Goal: Task Accomplishment & Management: Complete application form

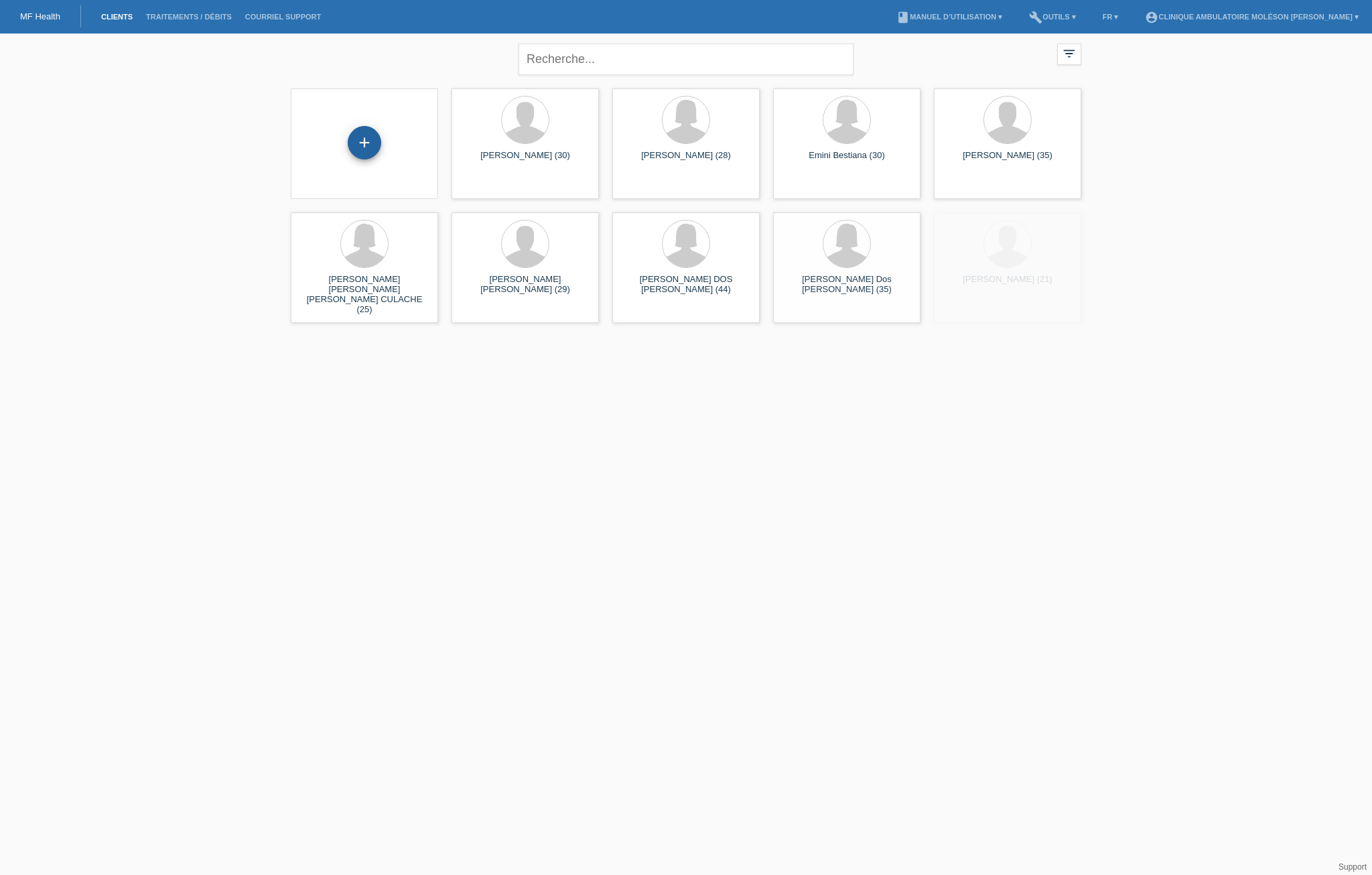
click at [367, 140] on div "+" at bounding box center [364, 143] width 34 height 34
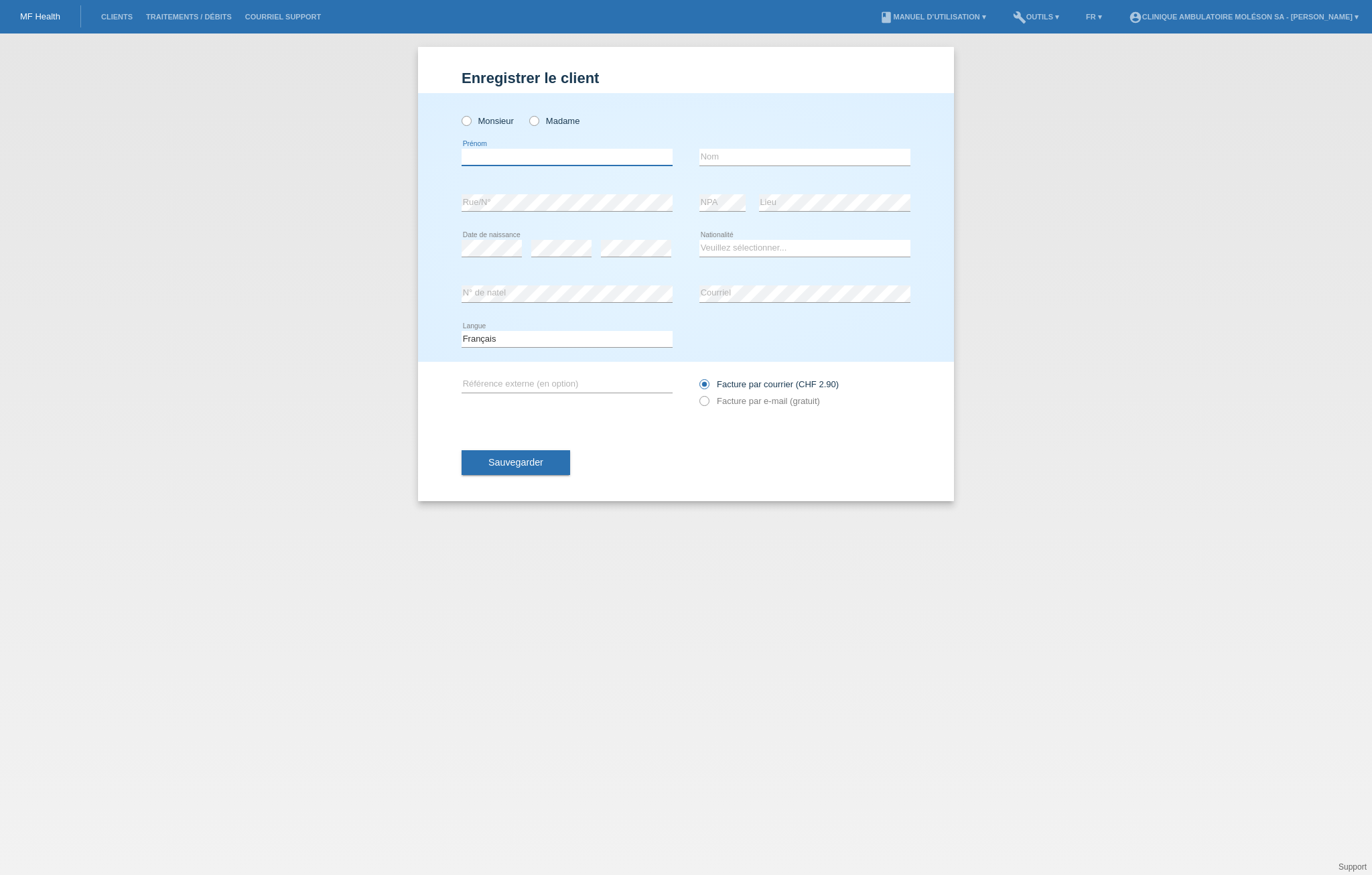
click at [519, 162] on input "text" at bounding box center [568, 157] width 211 height 17
paste input "Frederique"
type input "[PERSON_NAME]"
click at [737, 160] on input "text" at bounding box center [805, 157] width 211 height 17
type input "Riesen"
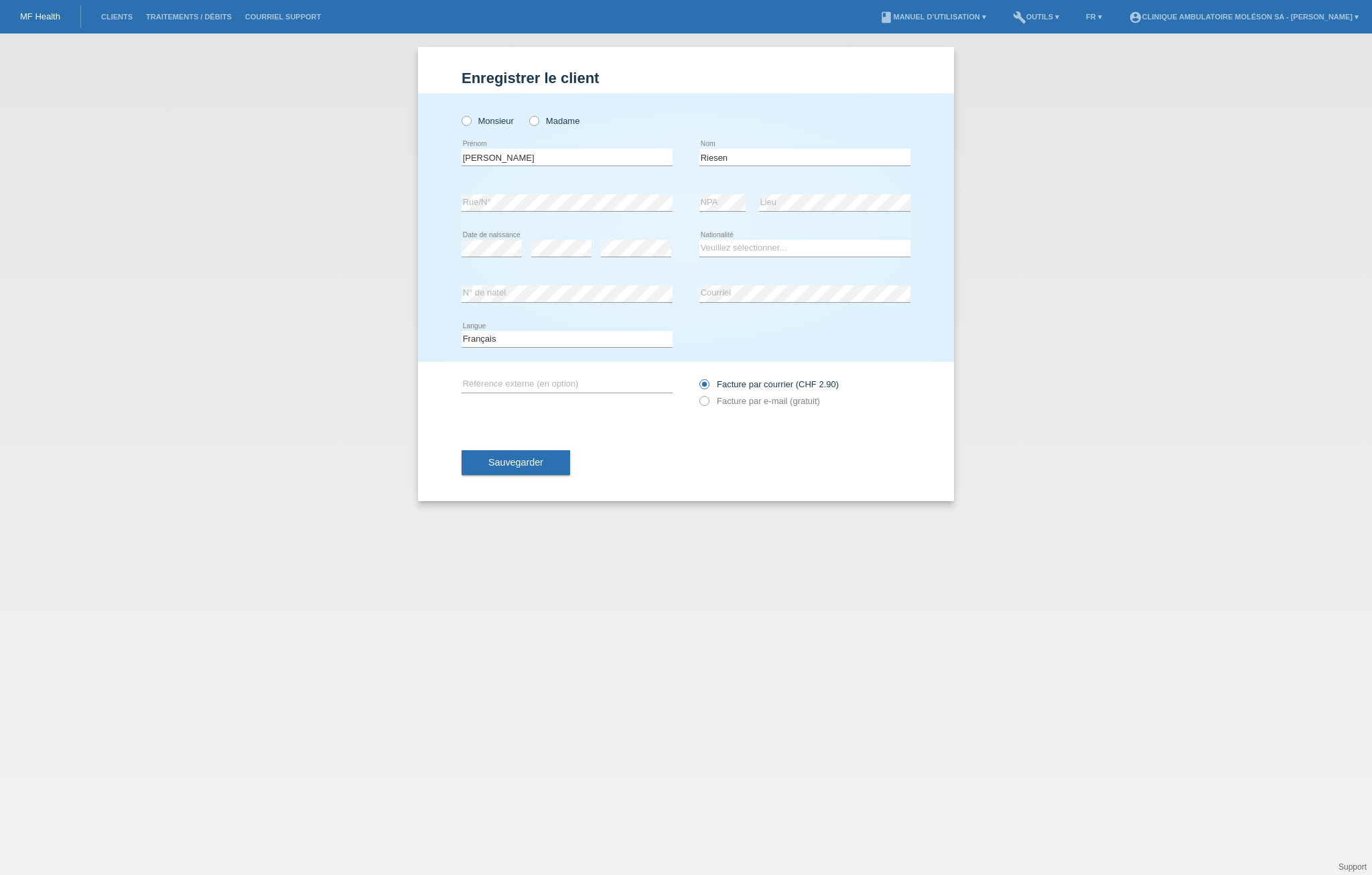
click at [308, 289] on div "Enregistrer le client Enregistrer le client Enregistrer le client Monsieur Mada…" at bounding box center [686, 454] width 1372 height 841
click at [286, 309] on div "Enregistrer le client Enregistrer le client Enregistrer le client Monsieur Mada…" at bounding box center [686, 454] width 1372 height 841
click at [721, 247] on select "Veuillez sélectionner... Suisse Allemagne Autriche Liechtenstein ------------ A…" at bounding box center [805, 248] width 211 height 16
select select "CH"
click at [699, 240] on select "Veuillez sélectionner... Suisse Allemagne Autriche Liechtenstein ------------ A…" at bounding box center [805, 248] width 211 height 16
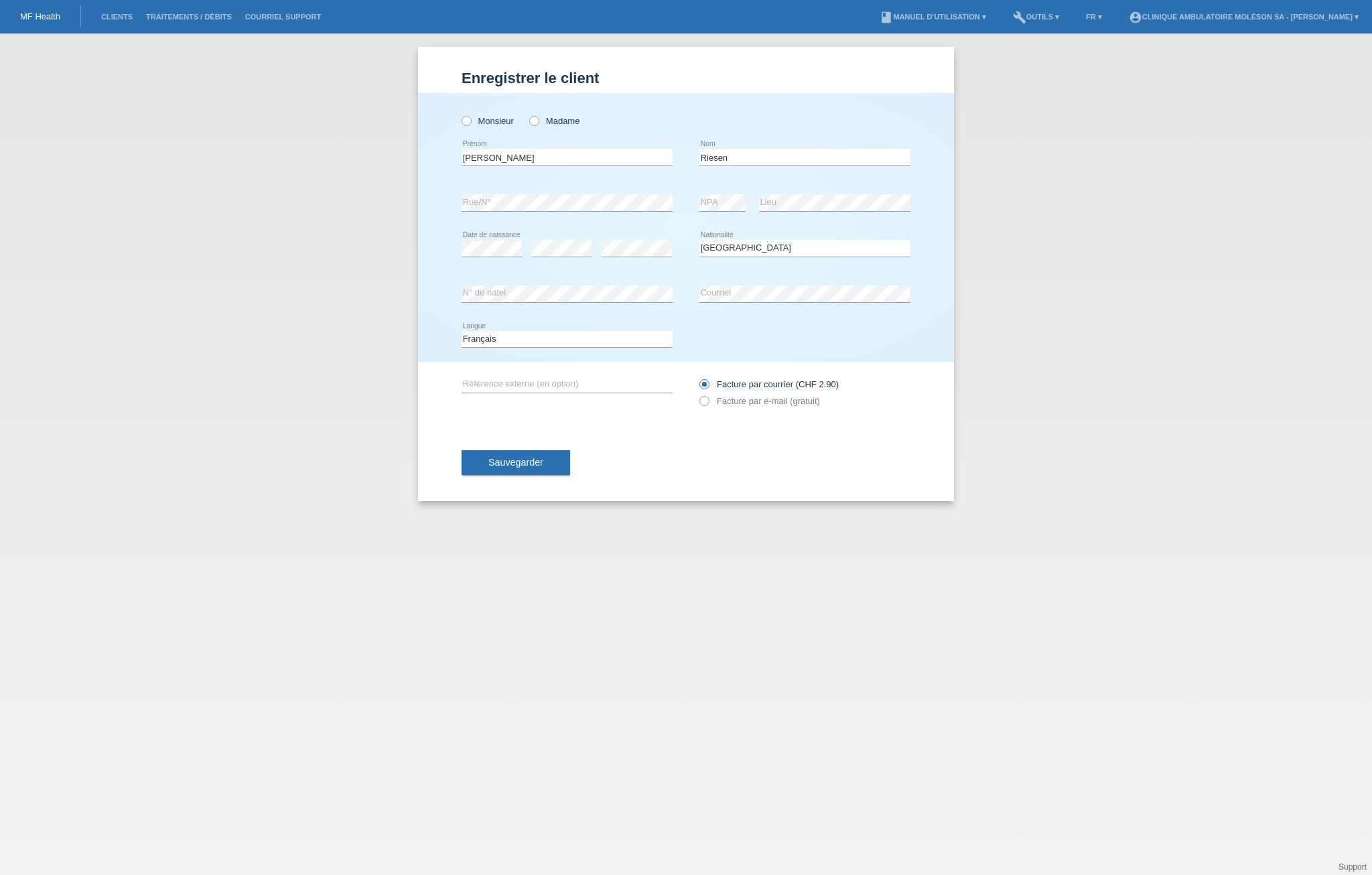
drag, startPoint x: 257, startPoint y: 340, endPoint x: 377, endPoint y: 326, distance: 120.8
click at [257, 340] on div "Enregistrer le client Enregistrer le client Enregistrer le client Monsieur Mada…" at bounding box center [686, 454] width 1372 height 841
click at [195, 316] on div "Enregistrer le client Enregistrer le client Enregistrer le client Monsieur Mada…" at bounding box center [686, 454] width 1372 height 841
click at [744, 399] on label "Facture par e-mail (gratuit)" at bounding box center [760, 401] width 121 height 10
click at [708, 399] on input "Facture par e-mail (gratuit)" at bounding box center [704, 404] width 9 height 17
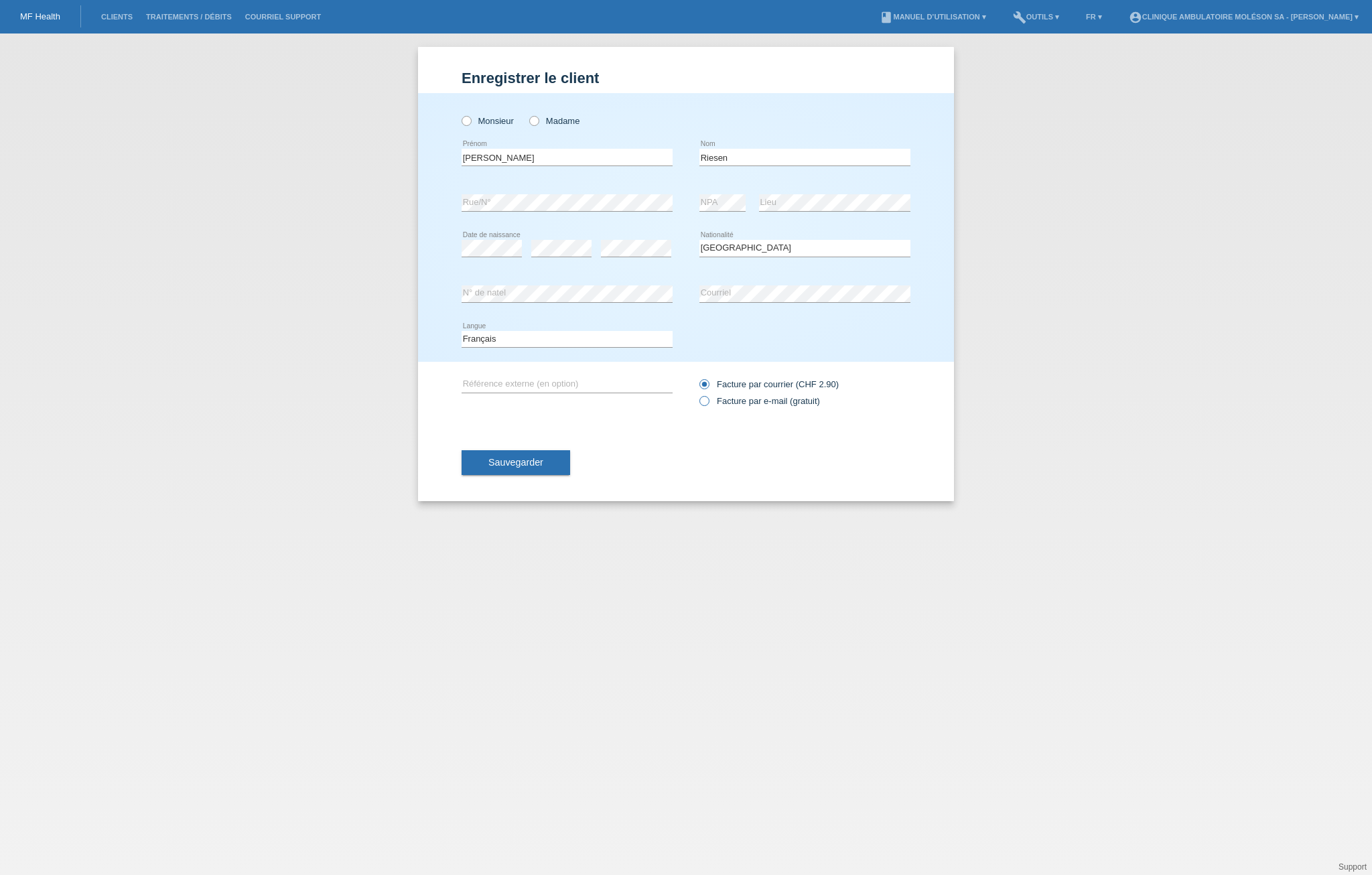
radio input "true"
click at [531, 457] on span "Sauvegarder" at bounding box center [515, 462] width 55 height 11
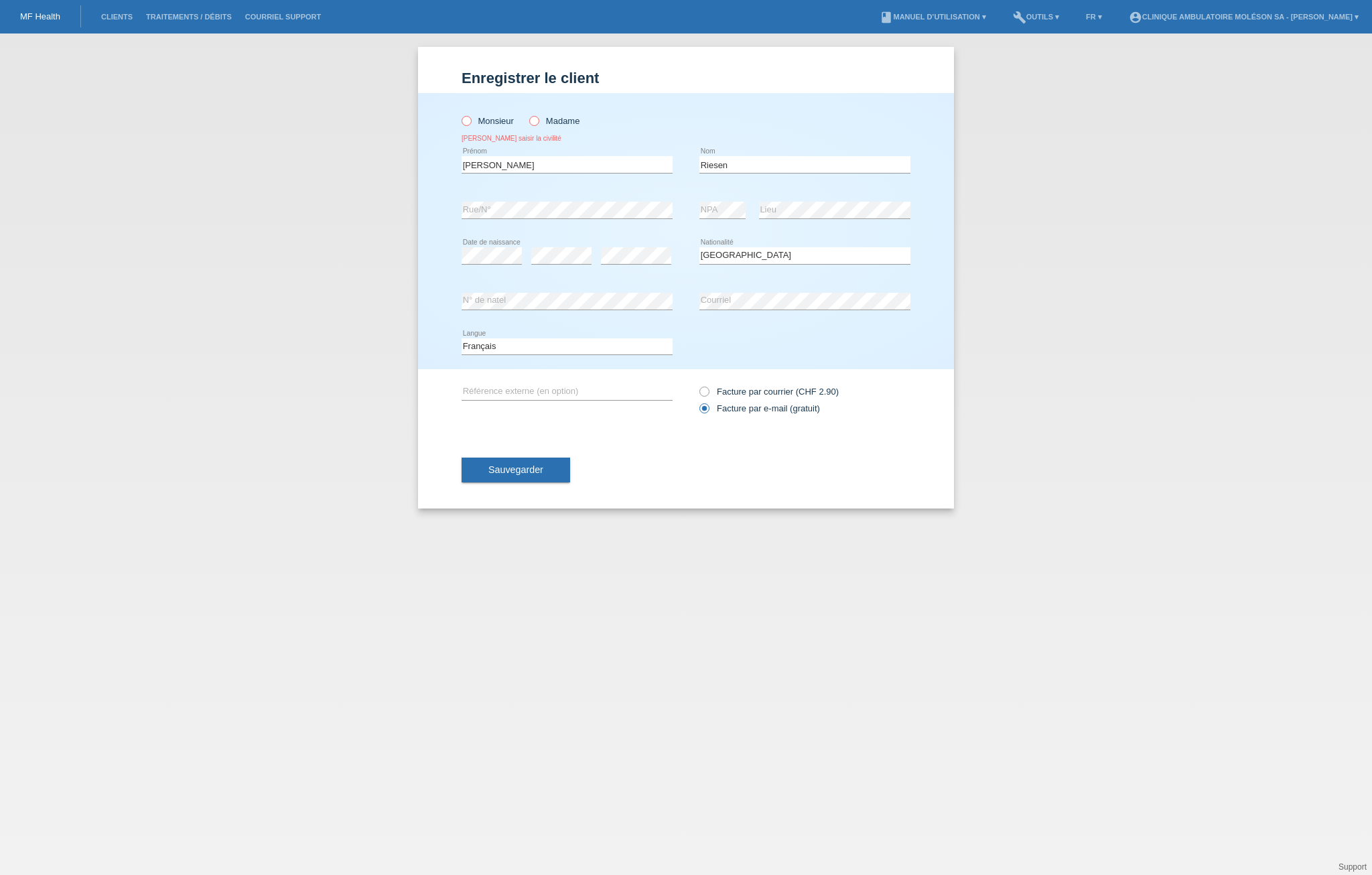
click at [583, 120] on div "Monsieur Madame Veuillez saisir la civilité" at bounding box center [568, 125] width 211 height 35
click at [576, 124] on label "Madame" at bounding box center [554, 121] width 50 height 10
click at [538, 124] on input "Madame" at bounding box center [534, 120] width 9 height 9
radio input "true"
click at [531, 474] on span "Sauvegarder" at bounding box center [515, 469] width 55 height 11
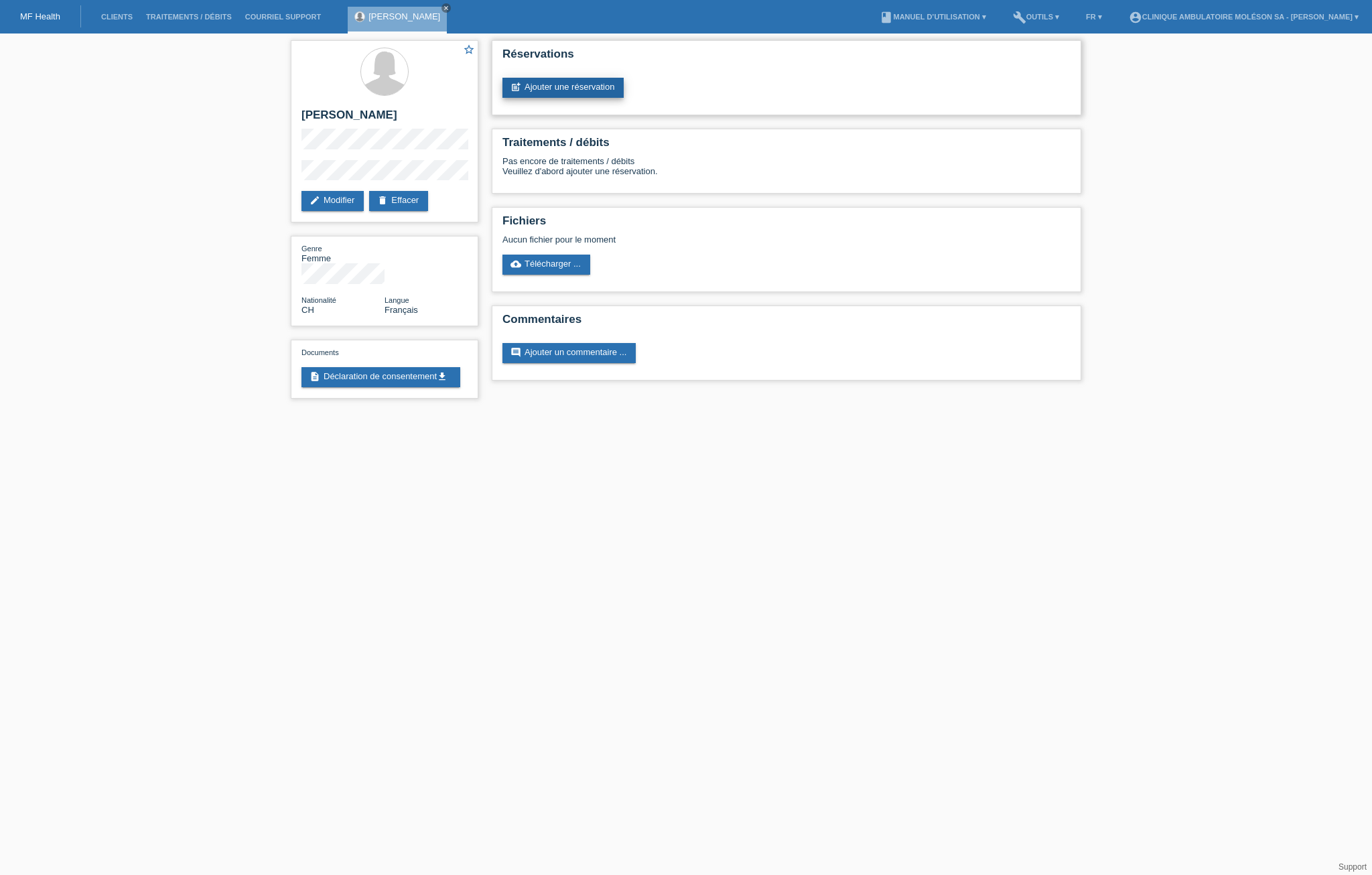
click at [564, 79] on link "post_add Ajouter une réservation" at bounding box center [563, 88] width 121 height 20
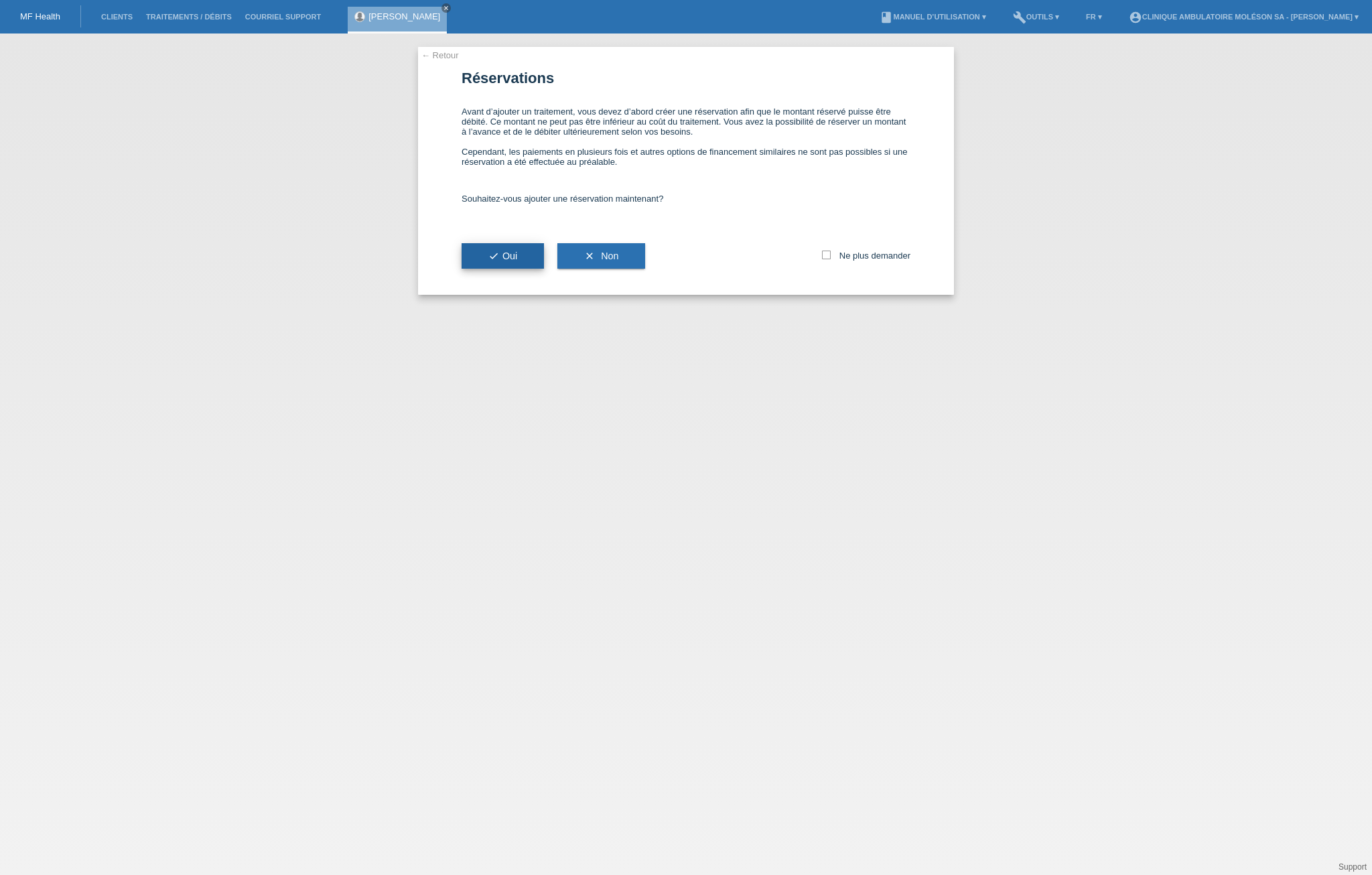
click at [517, 262] on span "check Oui" at bounding box center [503, 256] width 29 height 11
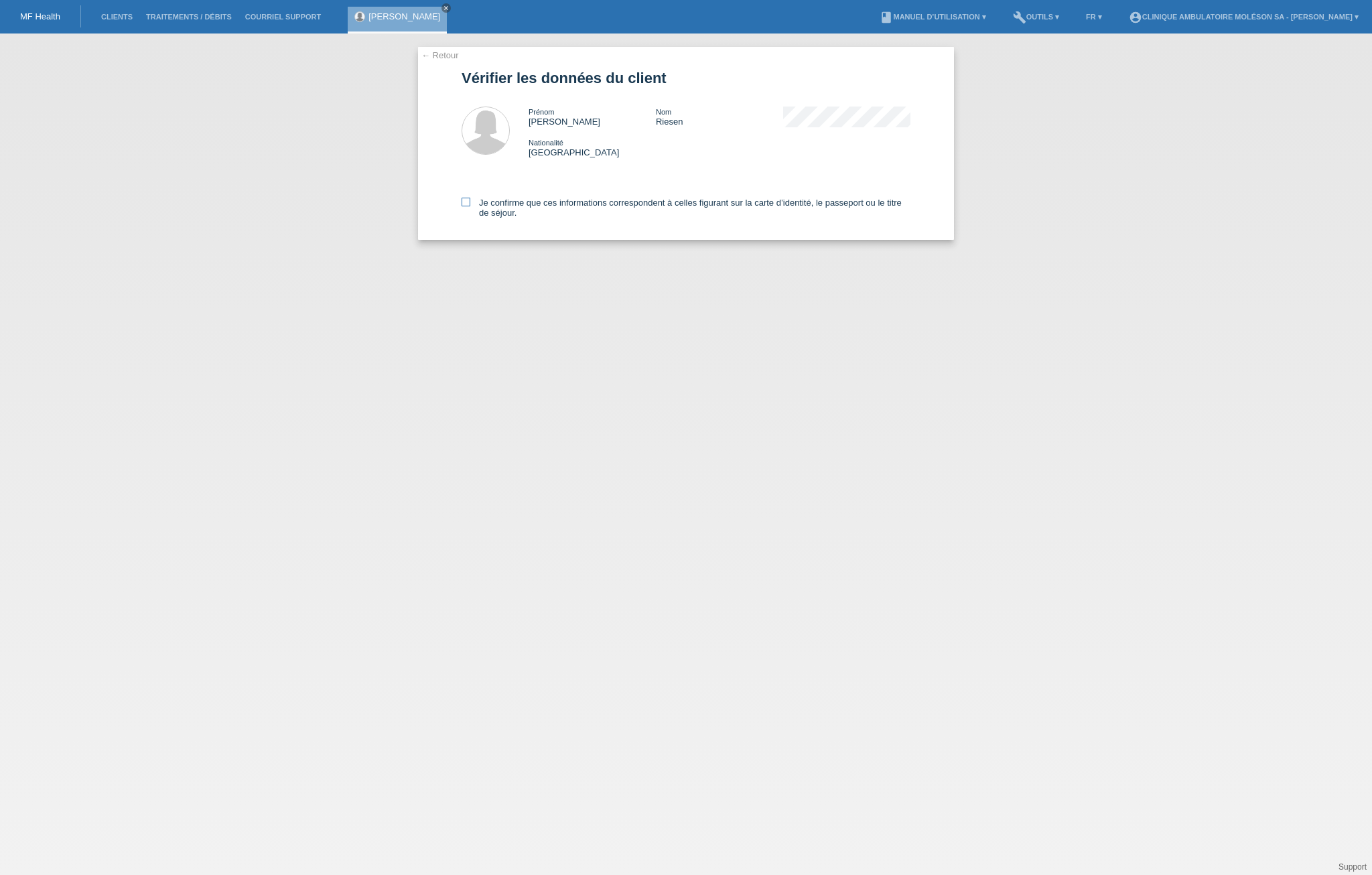
click at [498, 202] on label "Je confirme que ces informations correspondent à celles figurant sur la carte d…" at bounding box center [686, 208] width 449 height 20
click at [471, 202] on input "Je confirme que ces informations correspondent à celles figurant sur la carte d…" at bounding box center [466, 202] width 9 height 9
checkbox input "true"
click at [442, 58] on link "← Retour" at bounding box center [439, 55] width 37 height 10
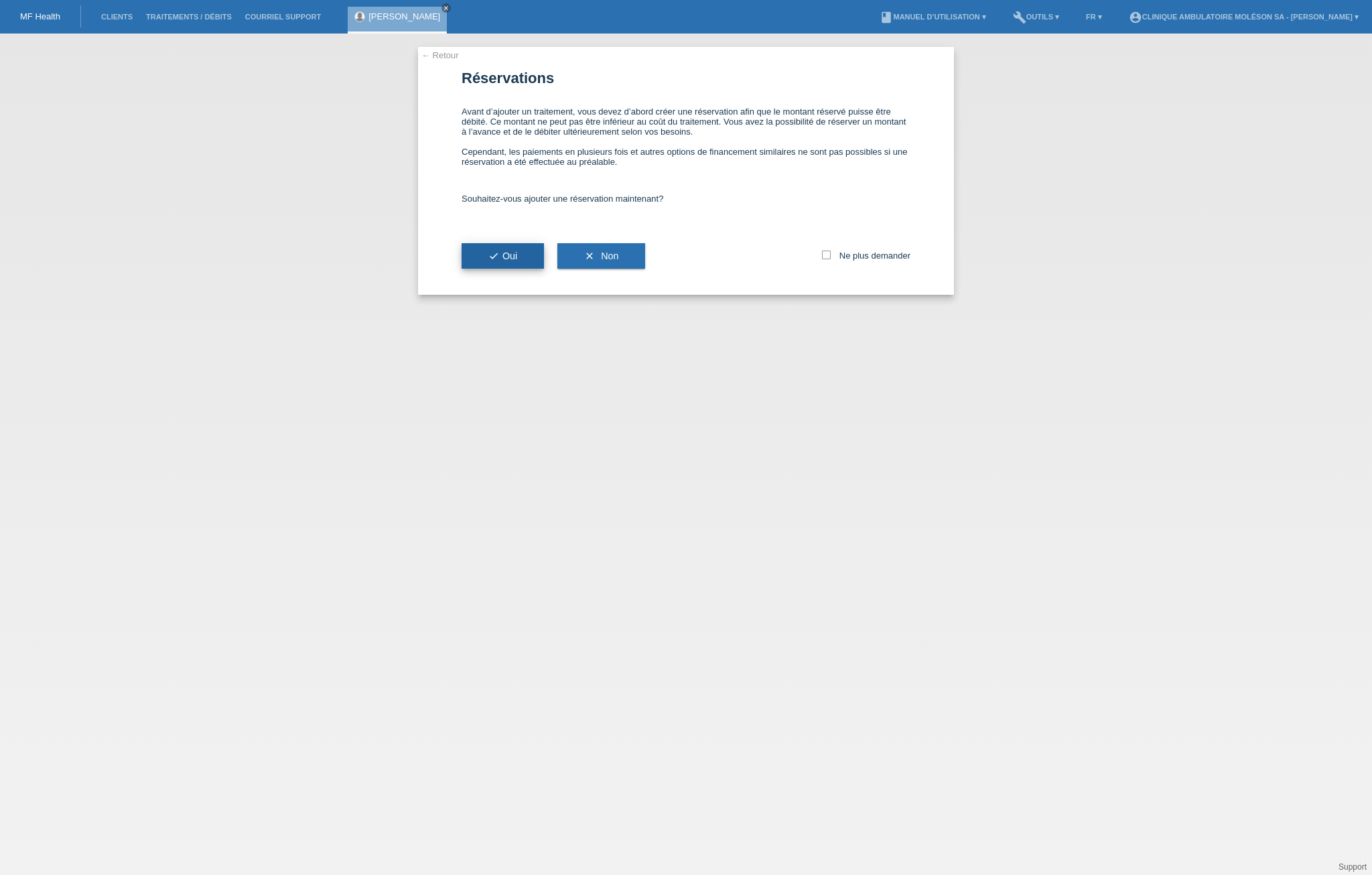
click at [496, 261] on icon "check" at bounding box center [493, 256] width 11 height 11
click at [522, 251] on button "check Oui" at bounding box center [503, 256] width 82 height 25
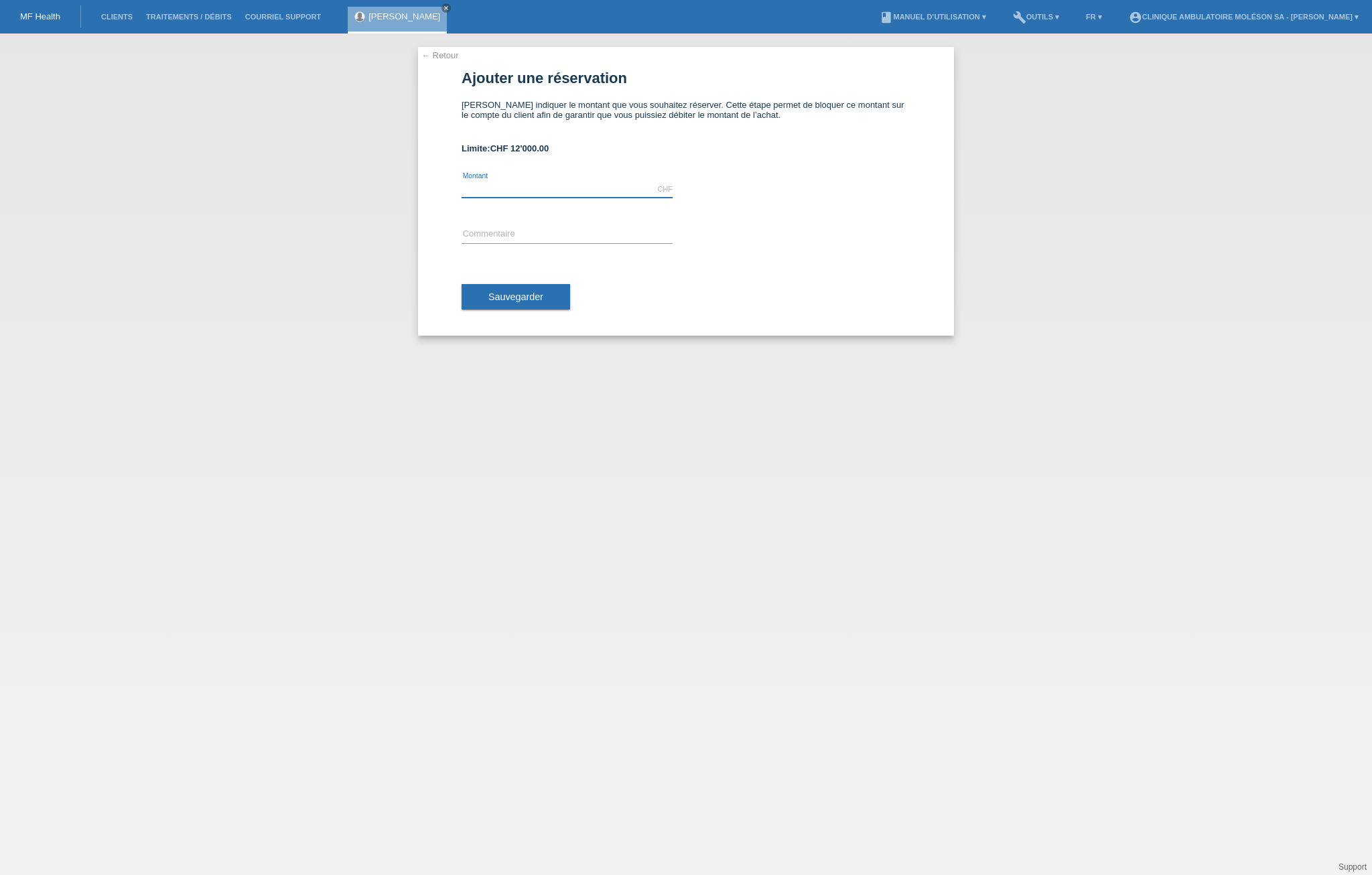
click at [519, 181] on input "text" at bounding box center [568, 189] width 211 height 17
type input "3560.00"
click at [503, 232] on input "text" at bounding box center [568, 235] width 211 height 17
type input "ttt laser"
click at [517, 310] on div "Sauvegarder" at bounding box center [686, 297] width 449 height 78
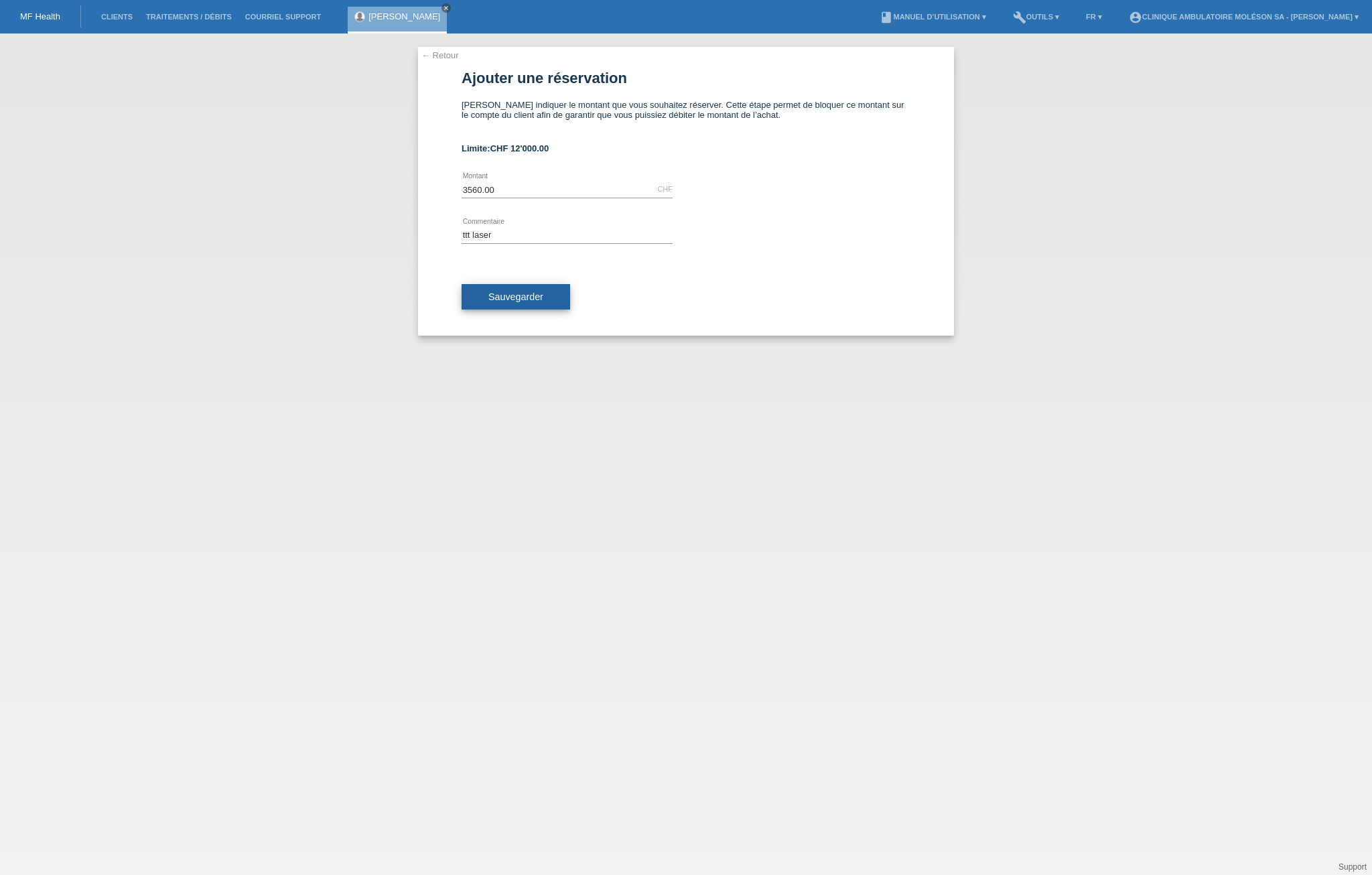
click at [522, 294] on span "Sauvegarder" at bounding box center [515, 297] width 55 height 11
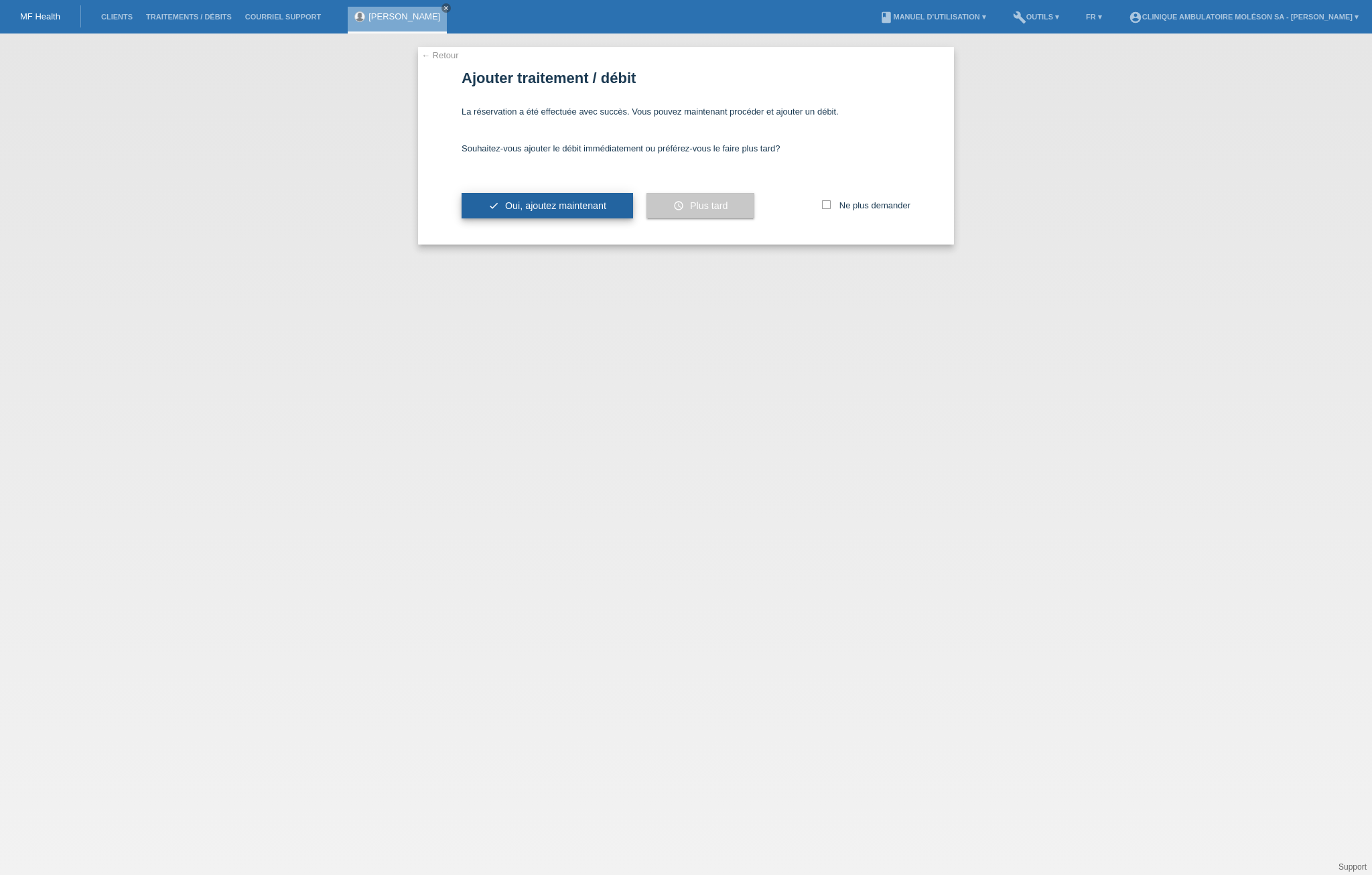
click at [552, 197] on button "check Oui, ajoutez maintenant" at bounding box center [547, 205] width 171 height 25
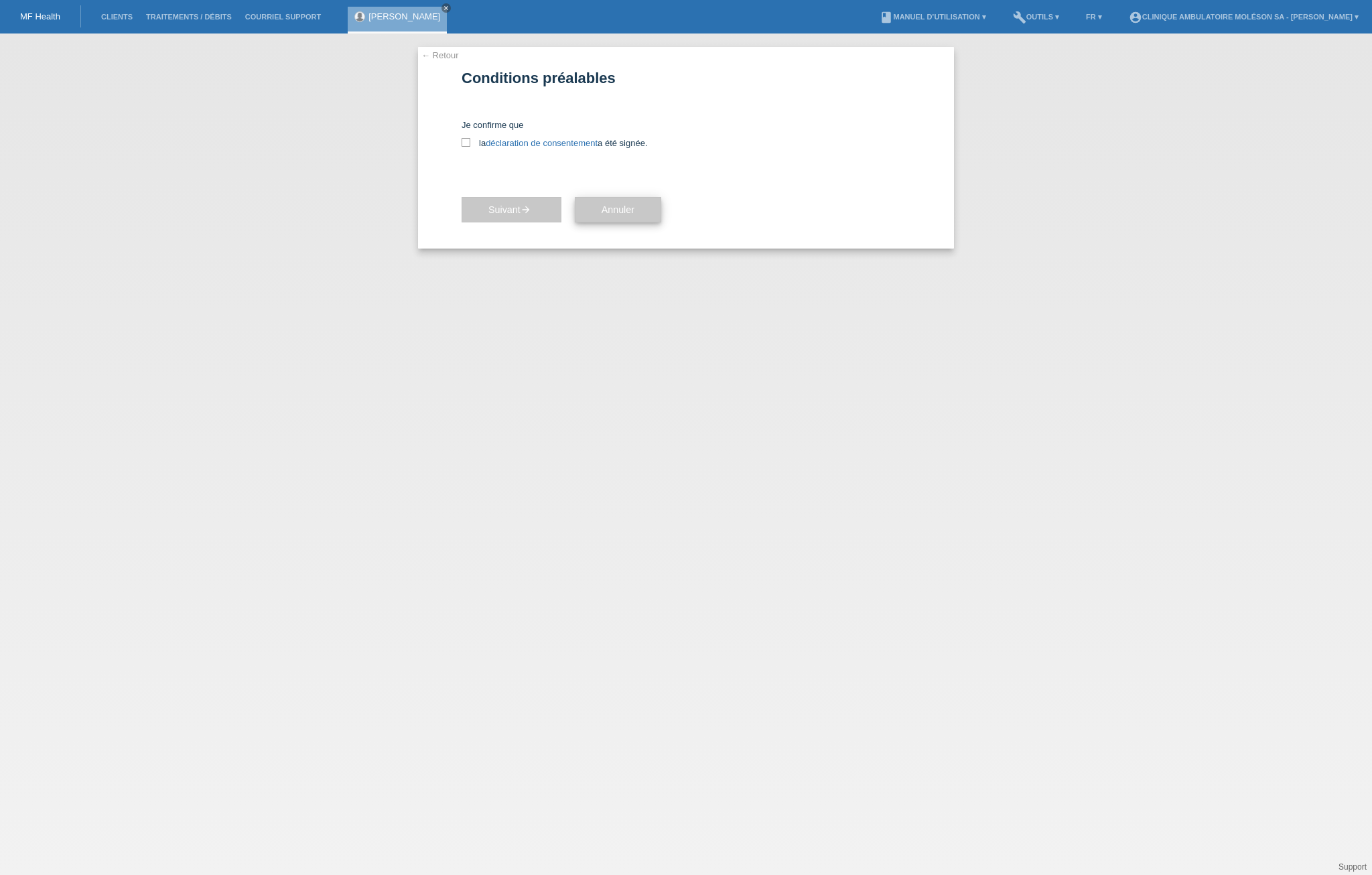
click at [630, 211] on span "Annuler" at bounding box center [618, 209] width 33 height 11
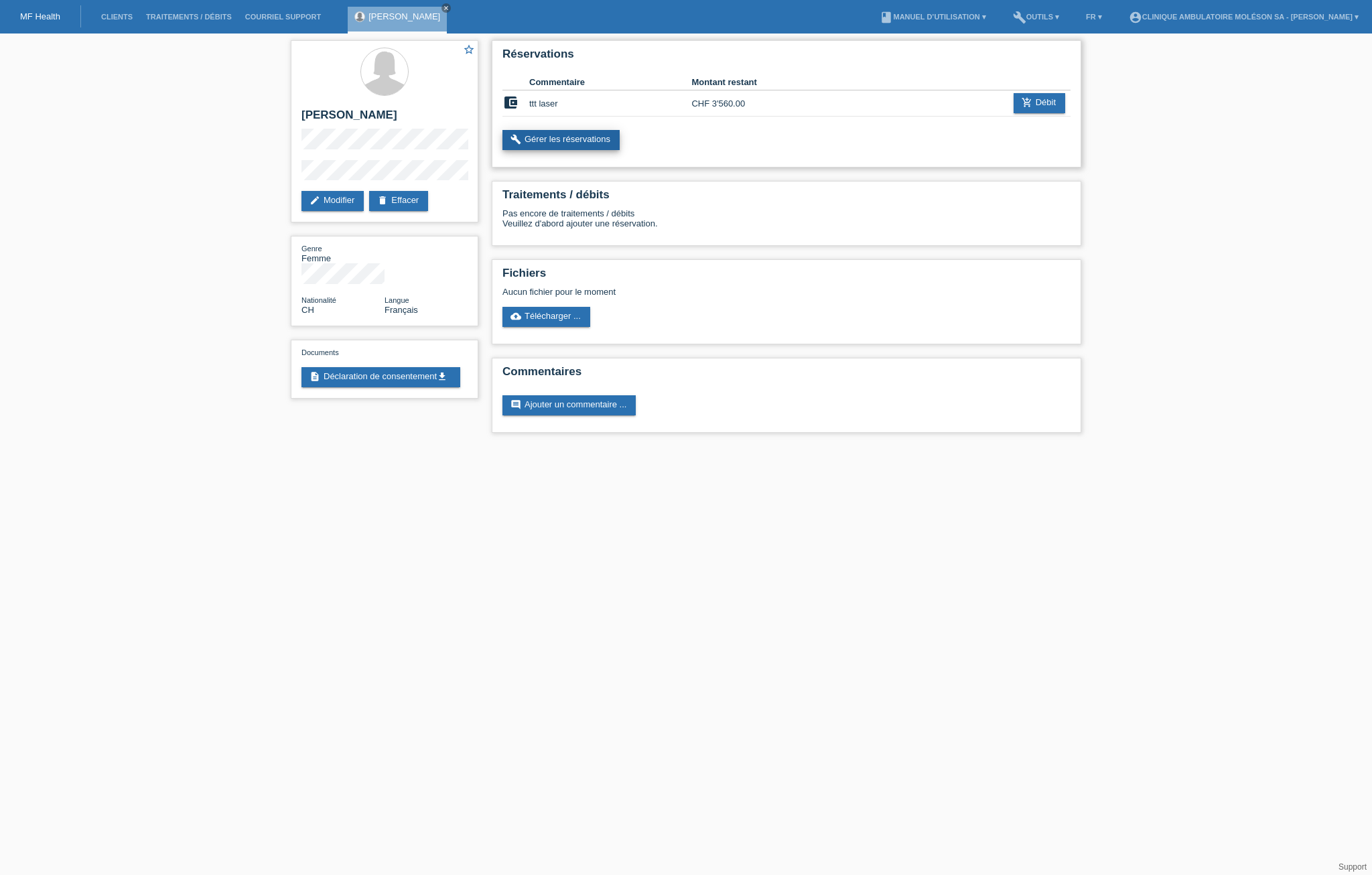
click at [571, 138] on link "build Gérer les réservations" at bounding box center [561, 140] width 117 height 20
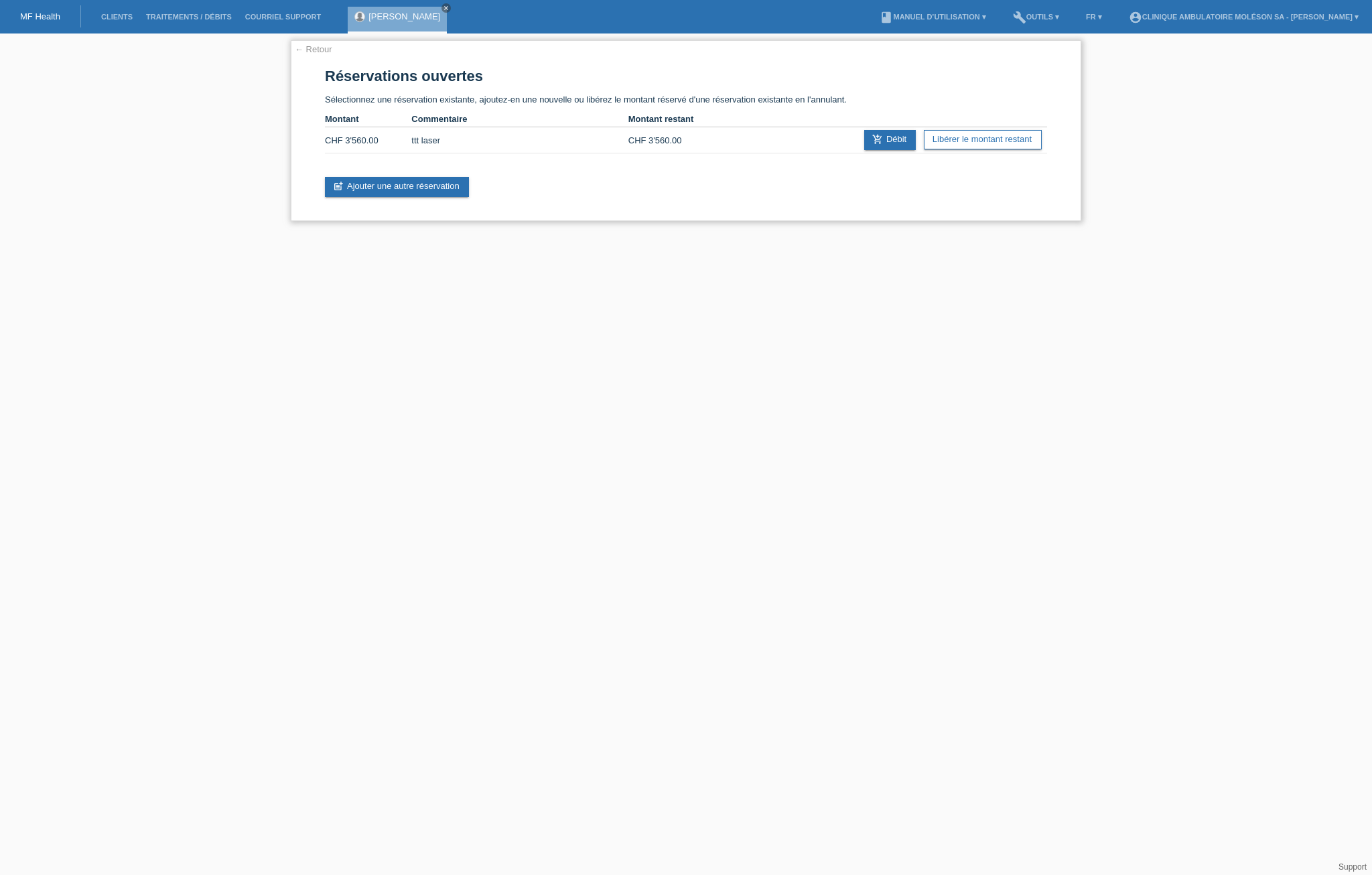
click at [313, 49] on link "← Retour" at bounding box center [313, 50] width 37 height 10
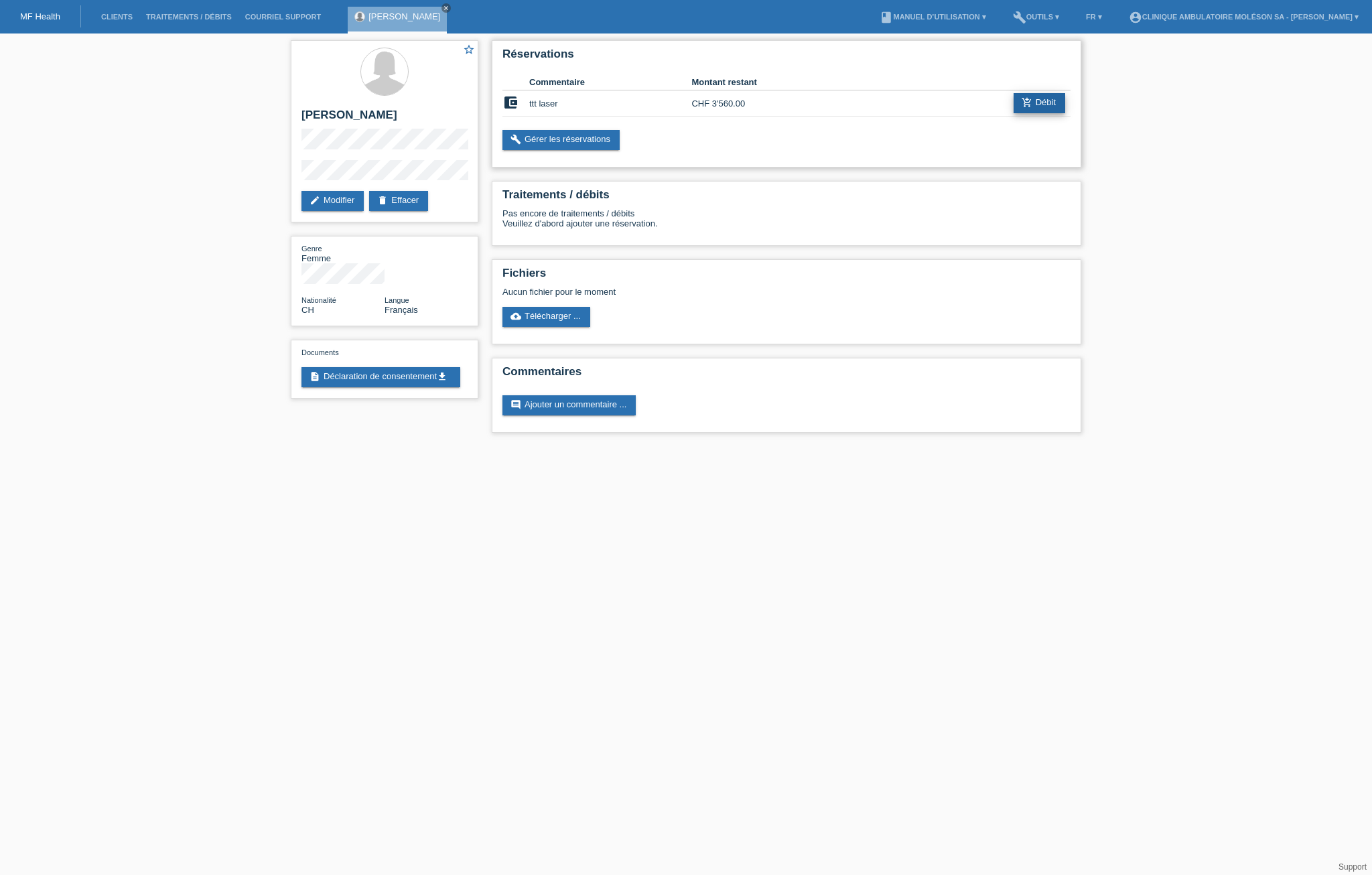
click at [1038, 101] on link "add_shopping_cart Débit" at bounding box center [1039, 103] width 52 height 20
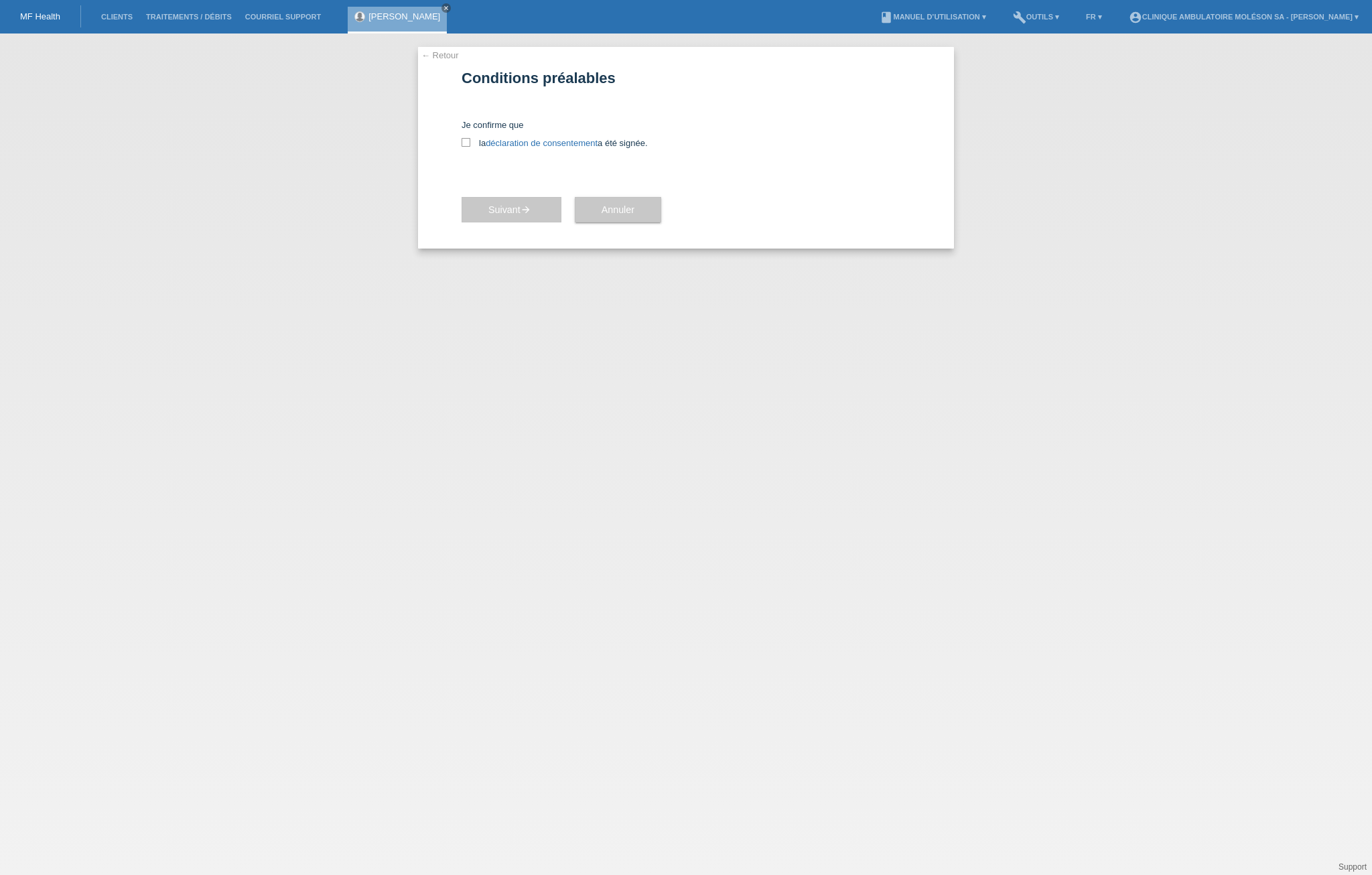
click at [444, 52] on link "← Retour" at bounding box center [439, 55] width 37 height 10
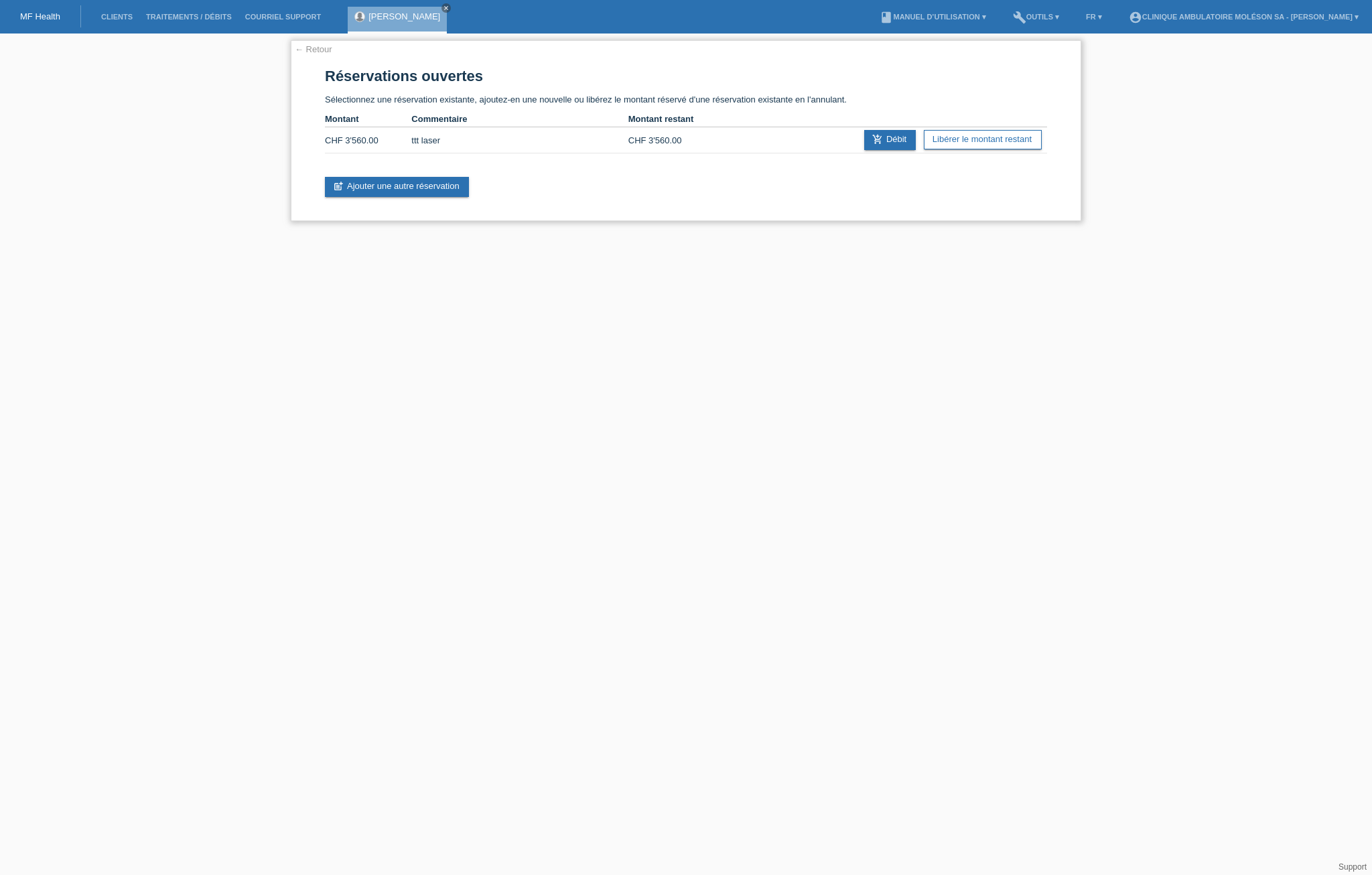
click at [318, 49] on link "← Retour" at bounding box center [313, 50] width 37 height 10
